Goal: Task Accomplishment & Management: Manage account settings

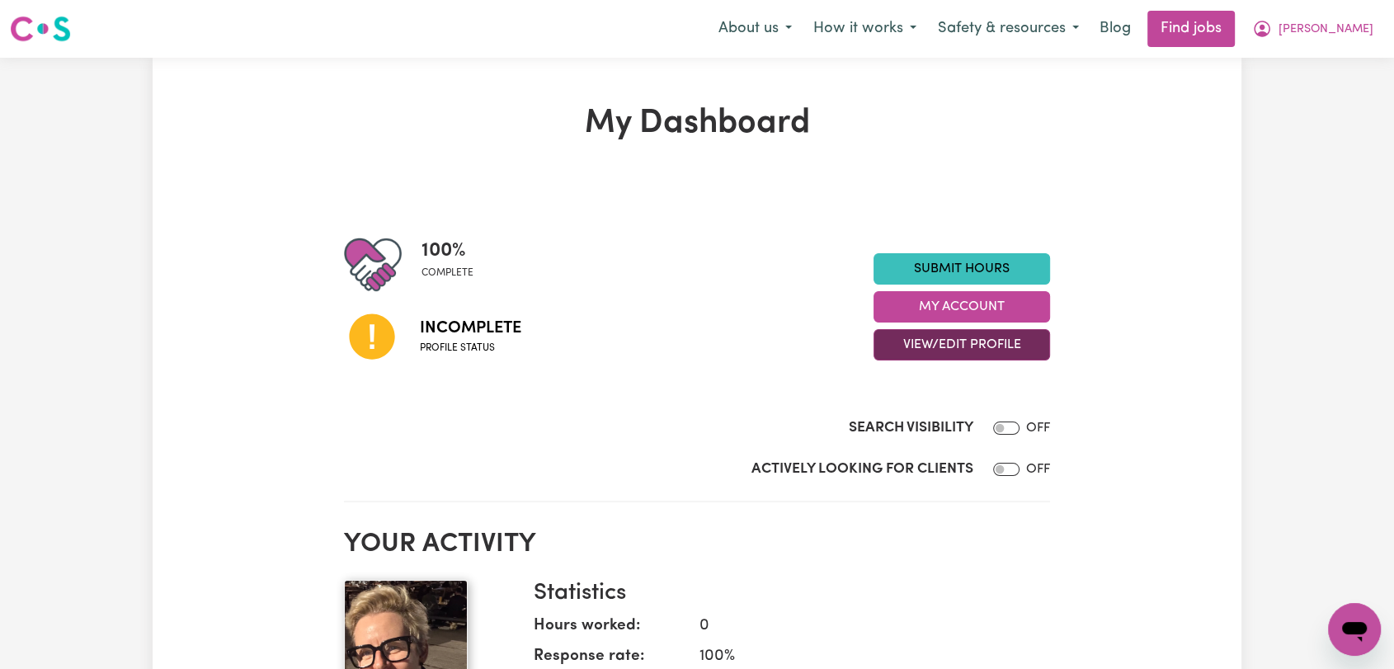
click at [997, 344] on button "View/Edit Profile" at bounding box center [962, 344] width 177 height 31
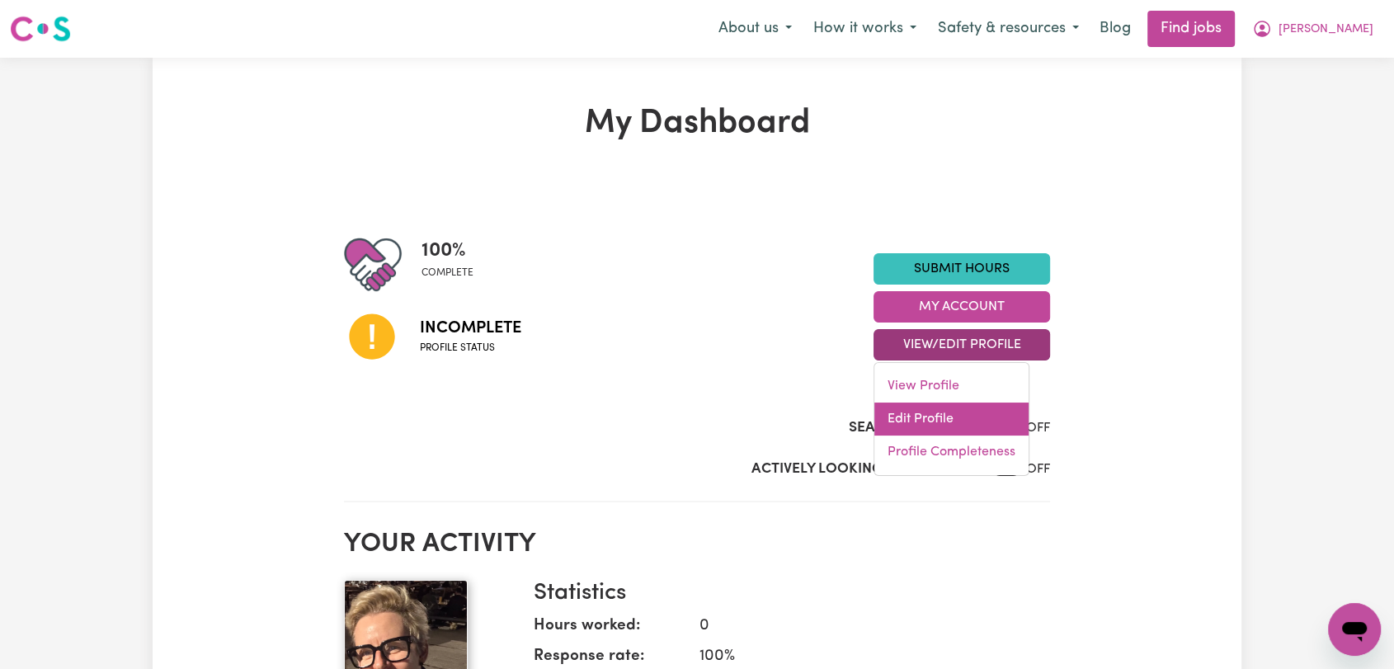
click at [1004, 419] on link "Edit Profile" at bounding box center [951, 419] width 154 height 33
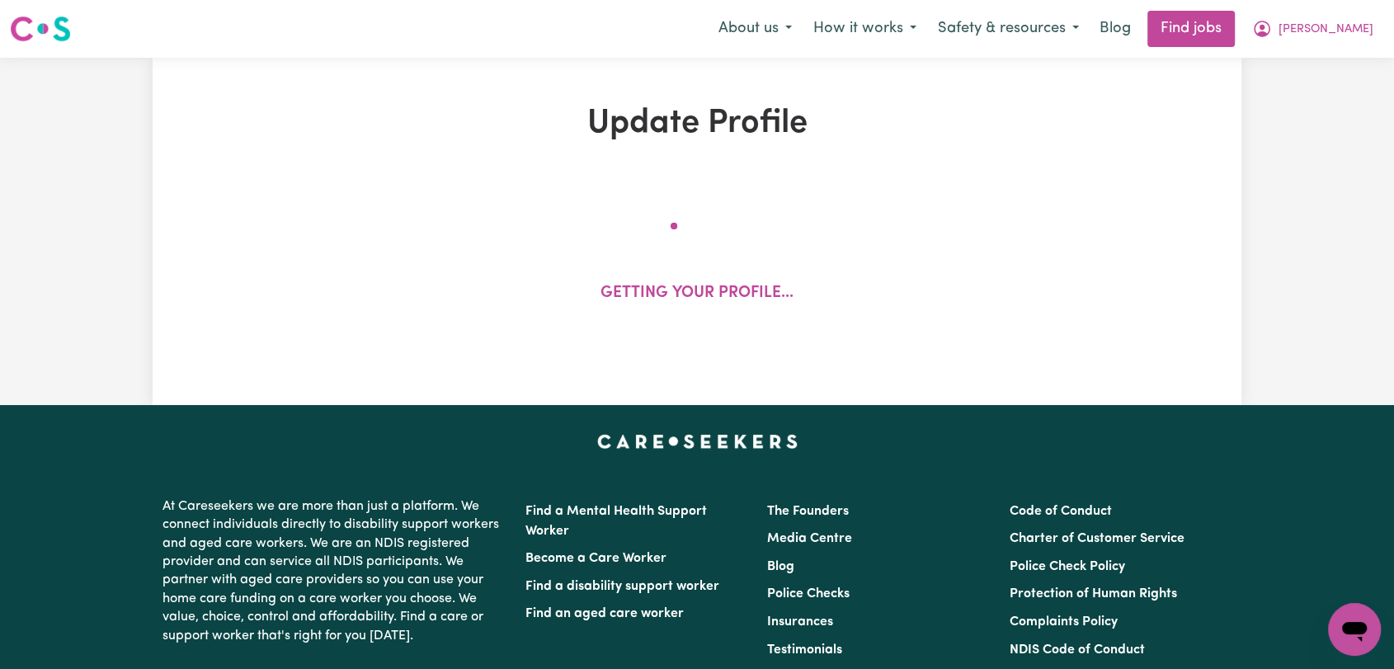
select select "[DEMOGRAPHIC_DATA]"
select select "[DEMOGRAPHIC_DATA] Citizen"
select select "Studying a healthcare related degree or qualification"
select select "65"
select select "85"
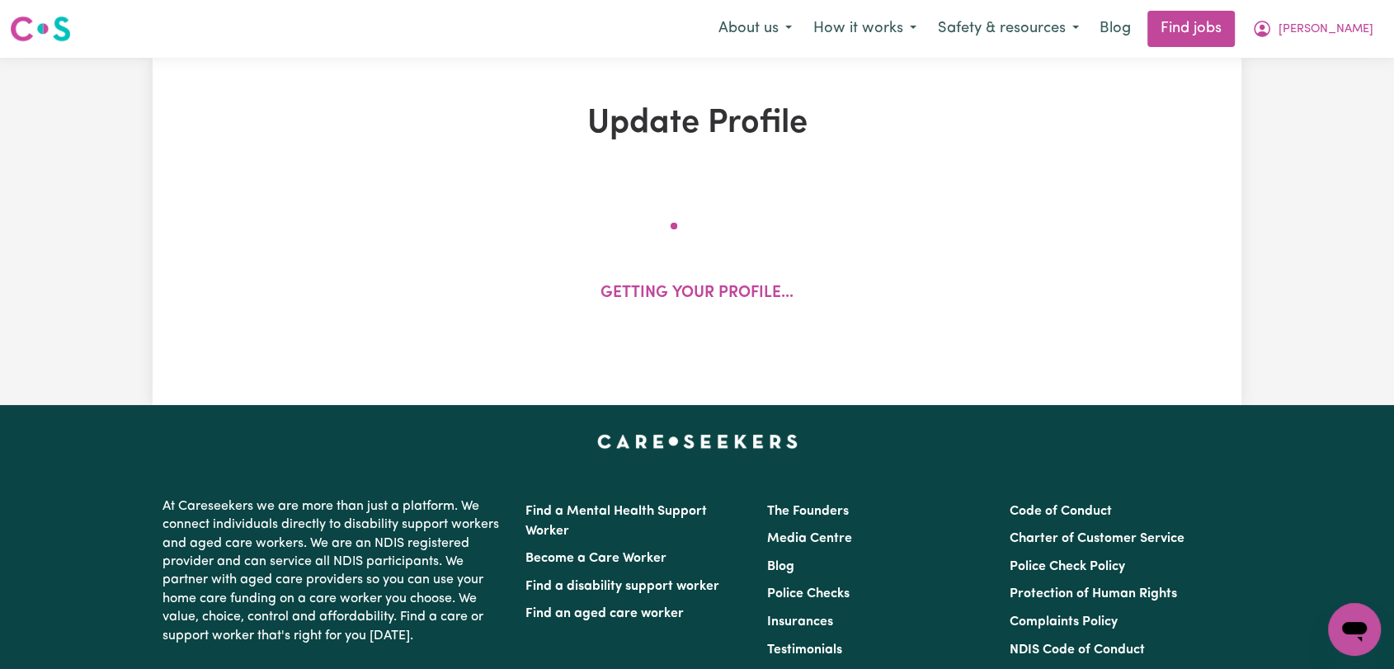
select select "100"
select select "110"
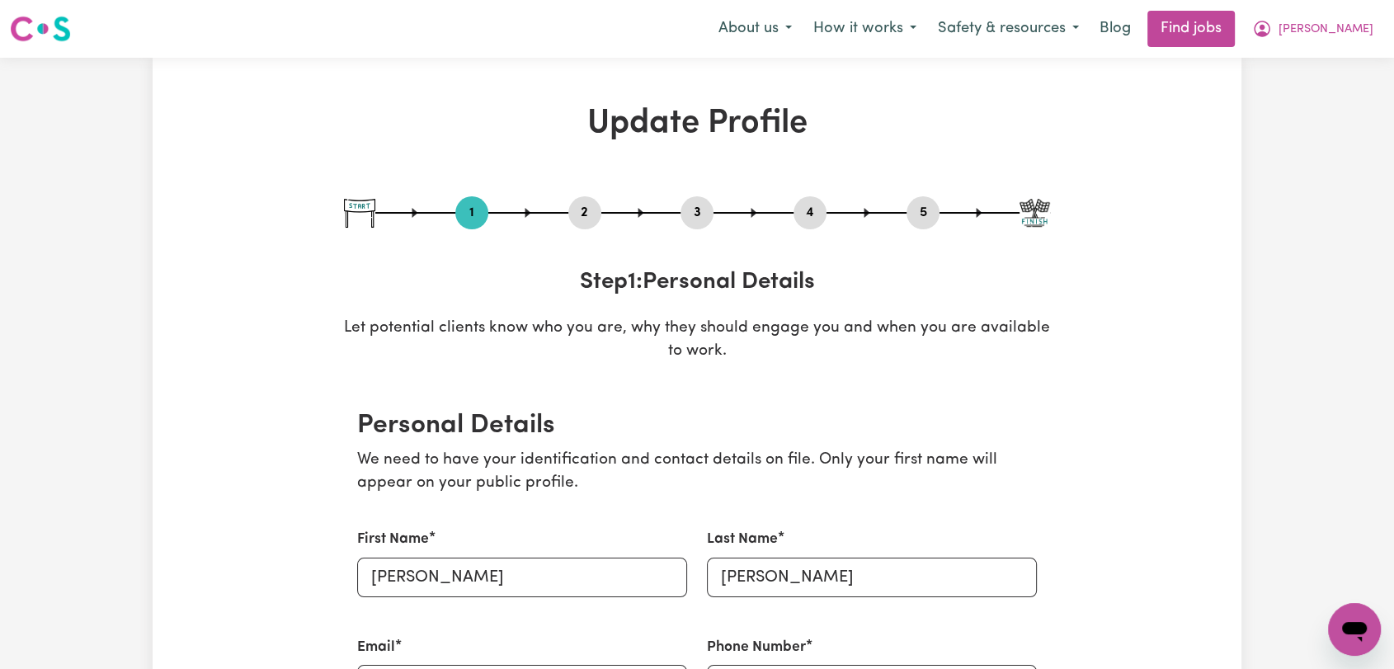
click at [592, 220] on button "2" at bounding box center [584, 212] width 33 height 21
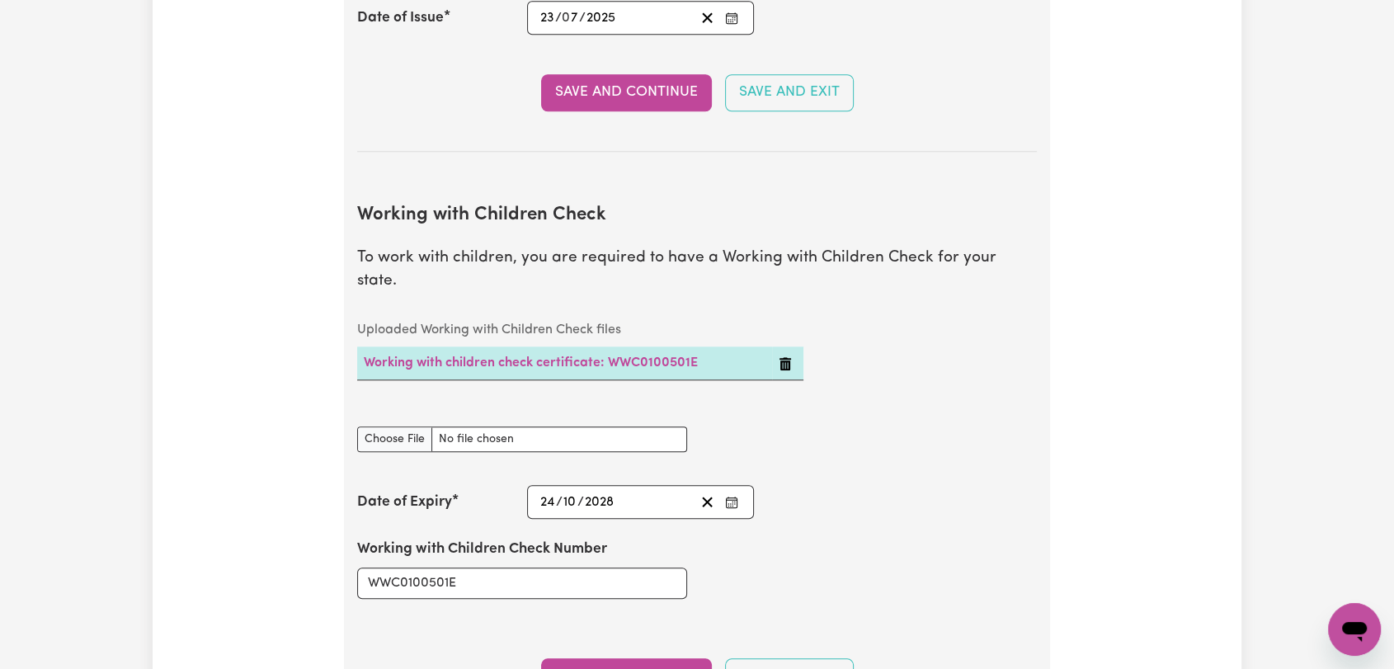
scroll to position [1374, 0]
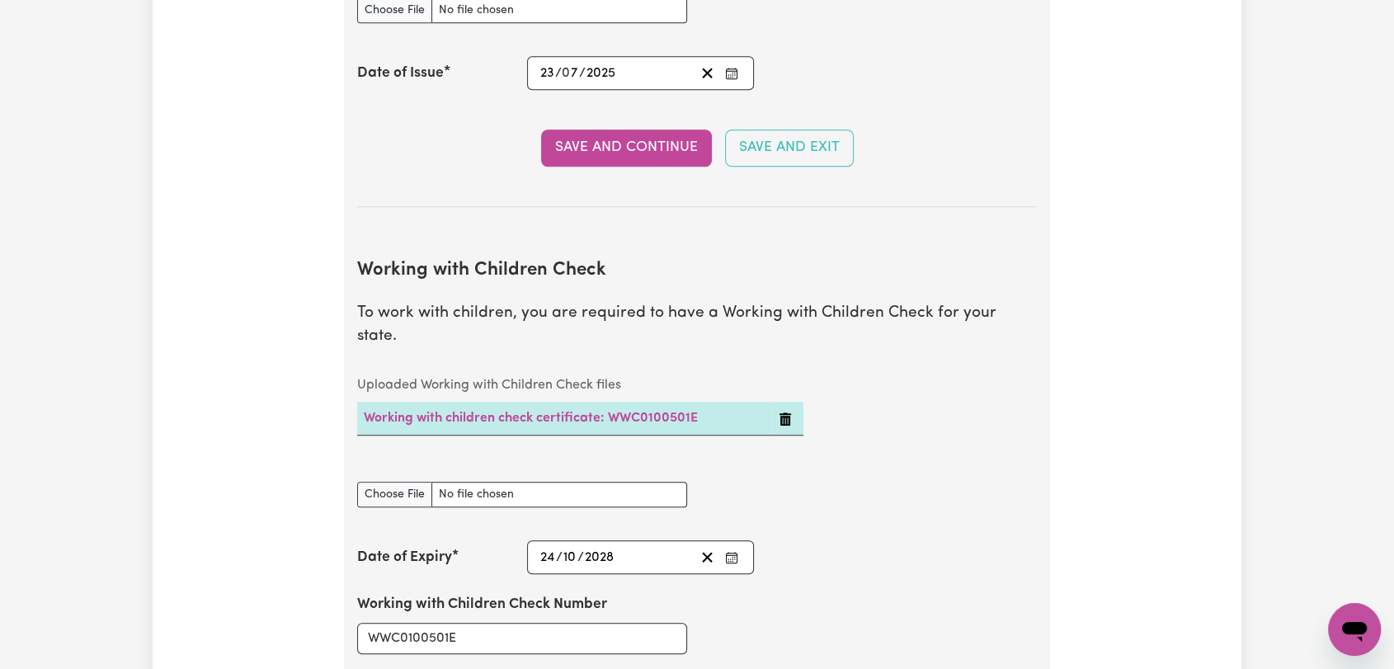
click at [1393, 384] on div "Update Profile 1 2 3 4 5 Step 2 : Referees and Safety Checks To have an active …" at bounding box center [697, 492] width 1394 height 3618
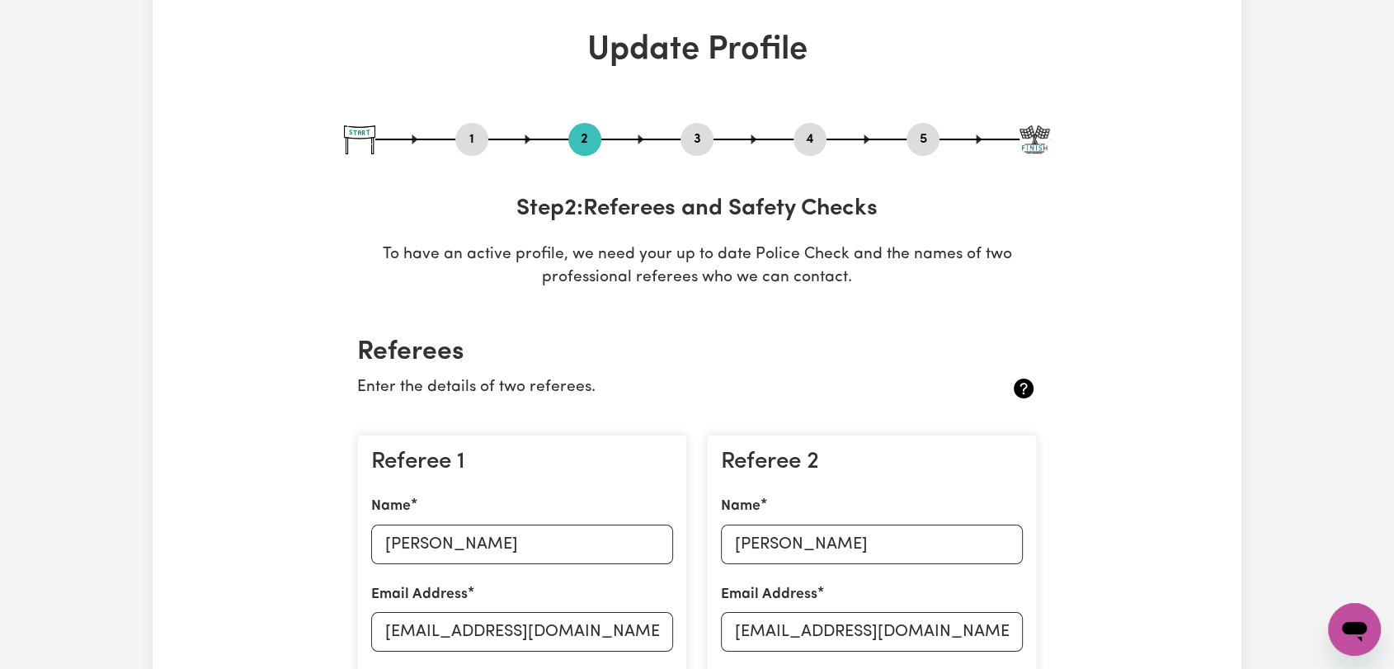
scroll to position [0, 0]
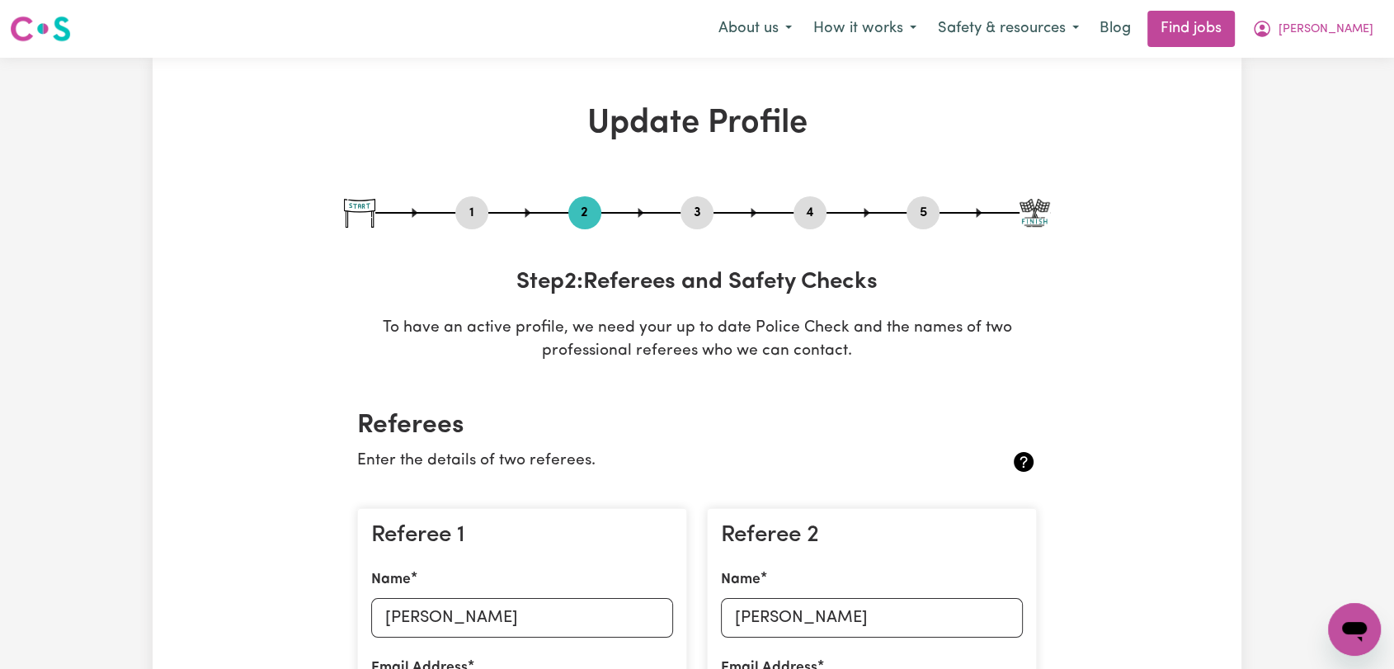
drag, startPoint x: 688, startPoint y: 210, endPoint x: 738, endPoint y: 246, distance: 61.6
click at [688, 210] on button "3" at bounding box center [697, 212] width 33 height 21
select select "2023"
select select "Certificate III (Individual Support)"
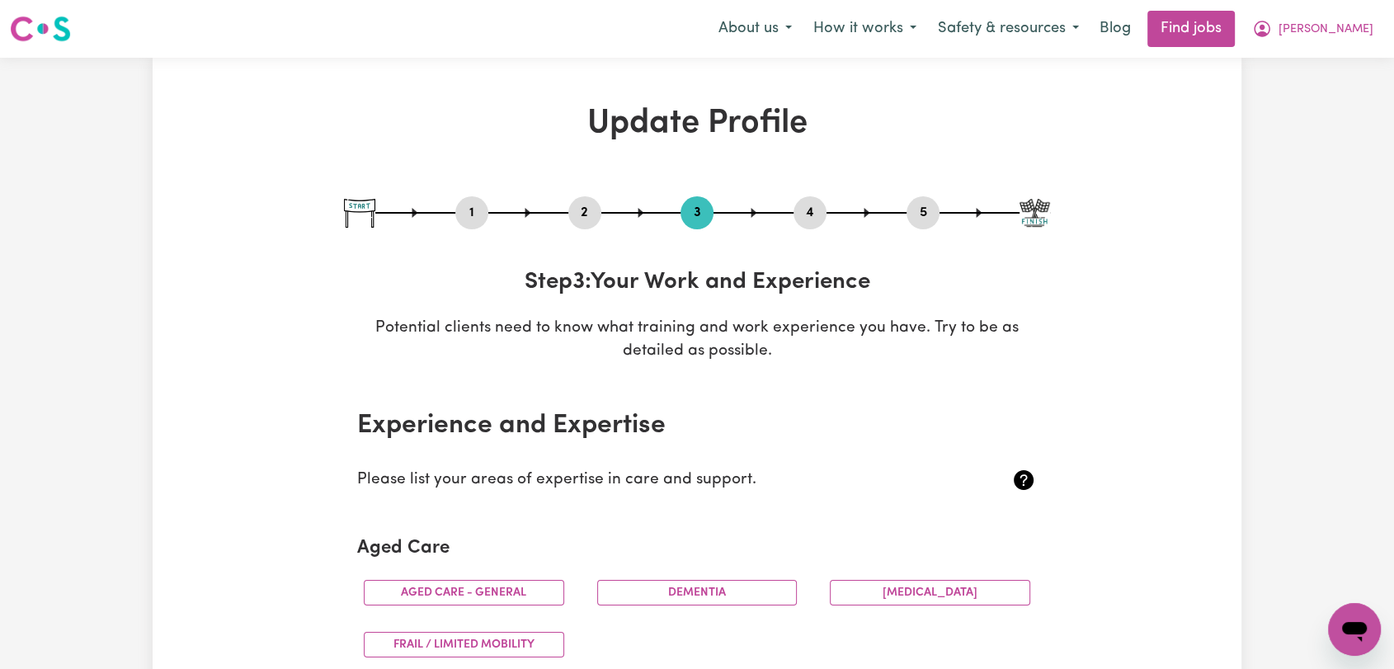
click at [817, 216] on button "4" at bounding box center [810, 212] width 33 height 21
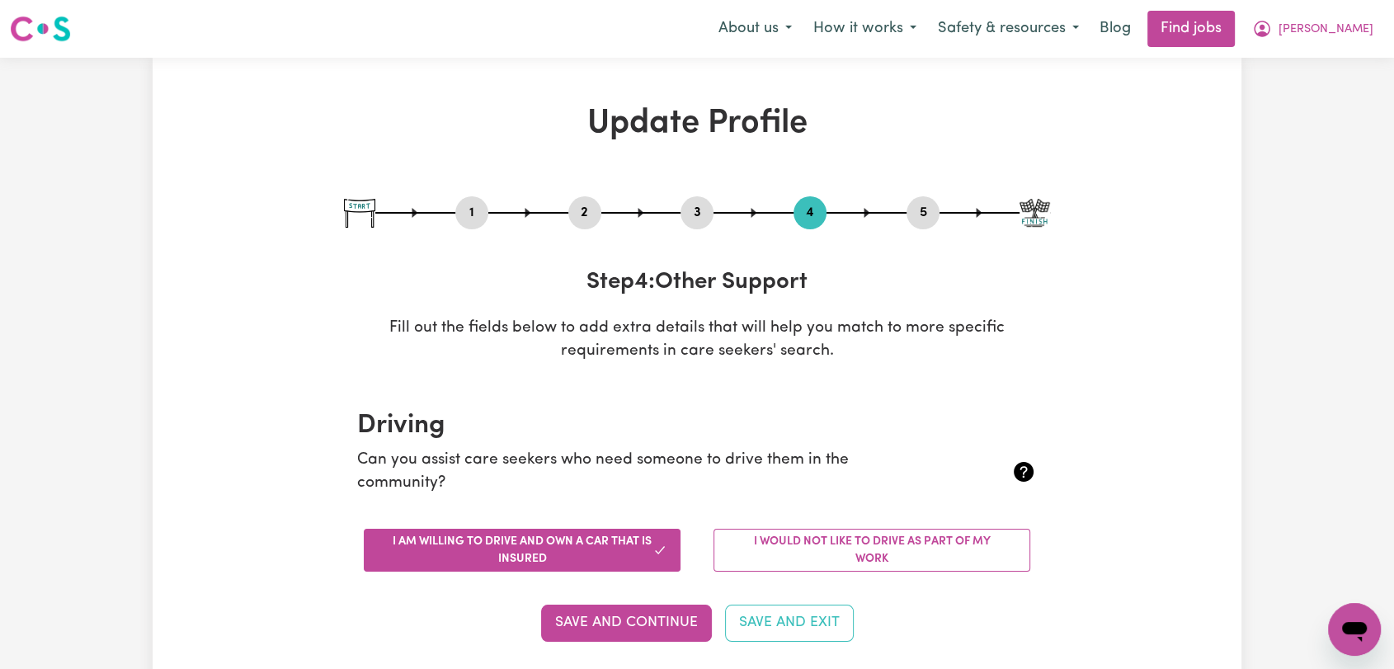
click at [925, 205] on button "5" at bounding box center [923, 212] width 33 height 21
select select "I am working in another industry"
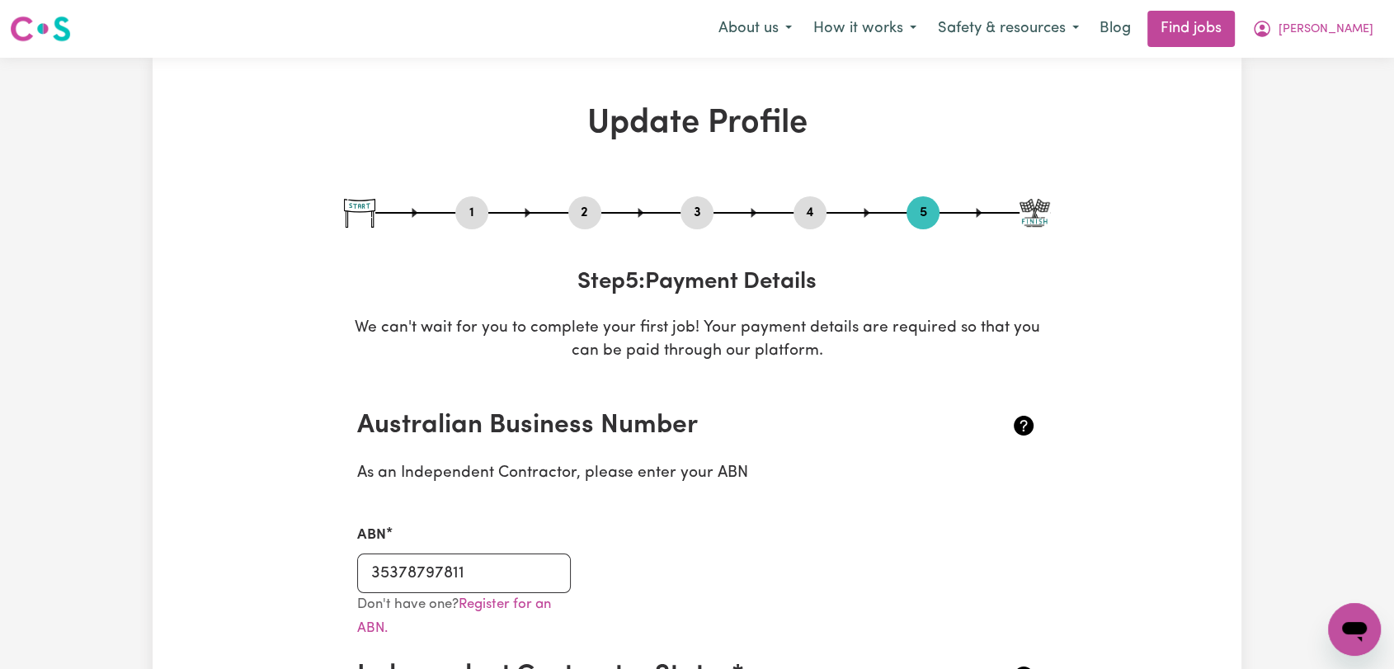
click at [799, 214] on button "4" at bounding box center [810, 212] width 33 height 21
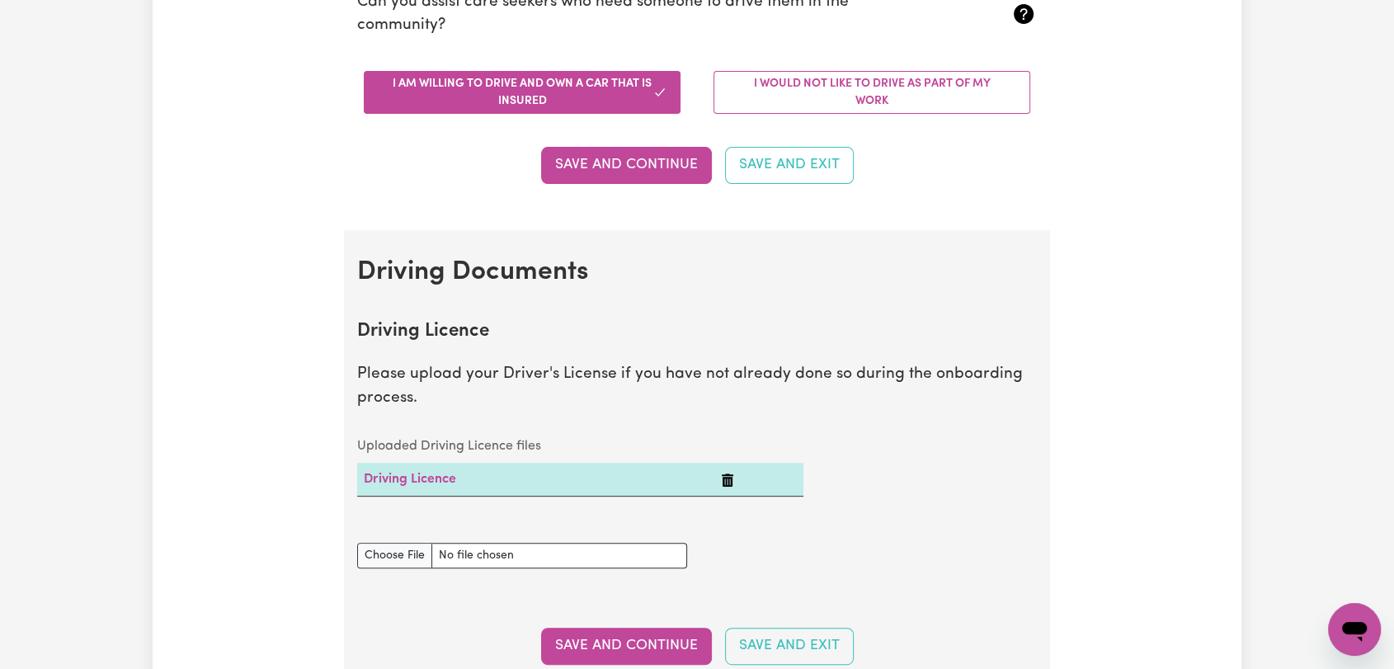
scroll to position [1008, 0]
